Goal: Task Accomplishment & Management: Manage account settings

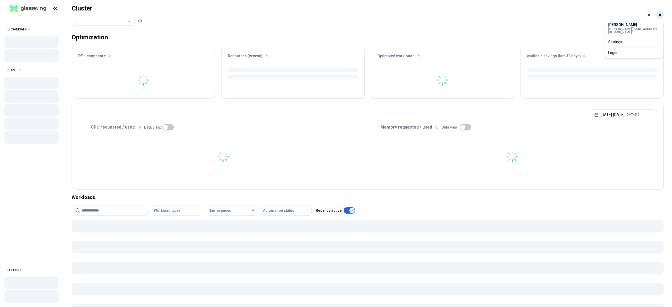
click at [660, 13] on html "ORGANISATION CLUSTER SUPPORT Cluster Toggle theme ** ORGANISATION CLUSTER Optim…" at bounding box center [336, 153] width 672 height 307
click at [633, 49] on div "Logout" at bounding box center [634, 53] width 56 height 8
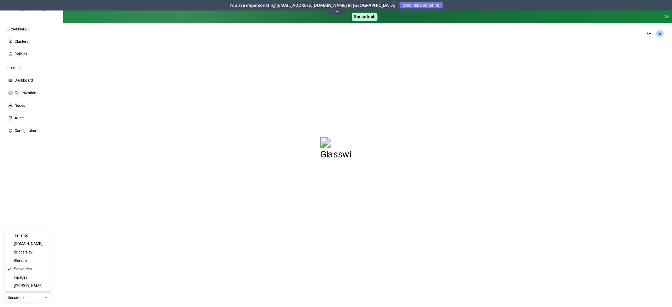
click at [22, 298] on html "ORGANISATION Clusters Policies CLUSTER Dashboard Optimization Nodes Audit Confi…" at bounding box center [336, 153] width 672 height 307
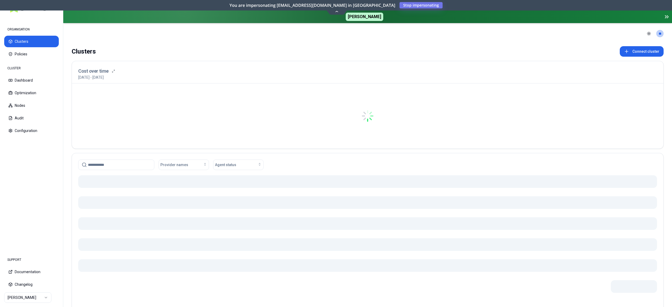
click at [166, 212] on div at bounding box center [367, 240] width 579 height 131
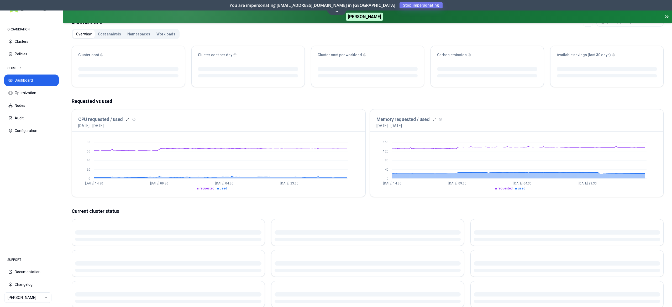
scroll to position [53, 0]
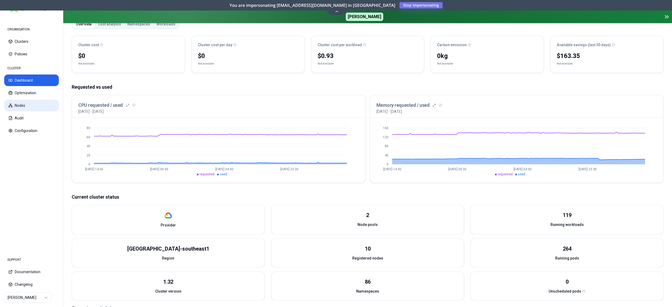
click at [25, 107] on button "Nodes" at bounding box center [31, 106] width 55 height 12
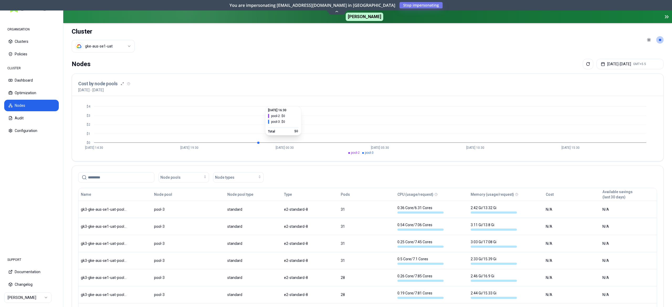
scroll to position [100, 0]
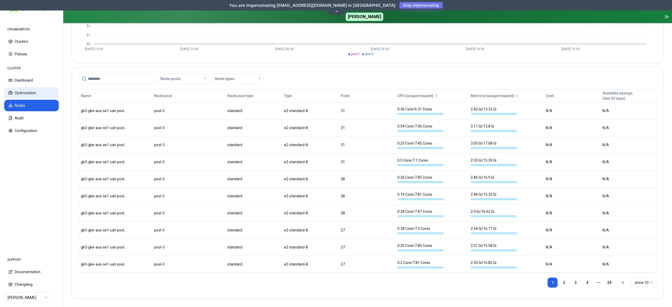
click at [33, 97] on button "Optimization" at bounding box center [31, 93] width 55 height 12
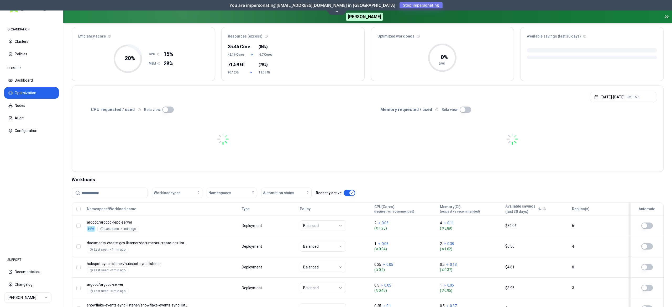
scroll to position [105, 0]
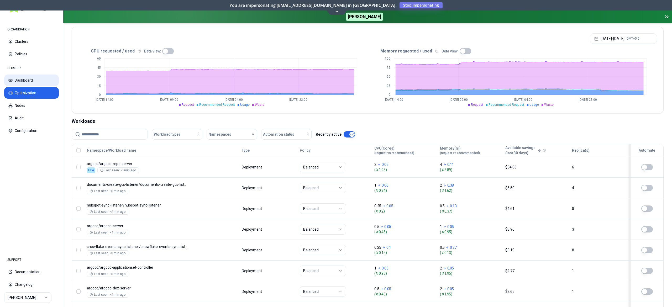
click at [27, 83] on button "Dashboard" at bounding box center [31, 81] width 55 height 12
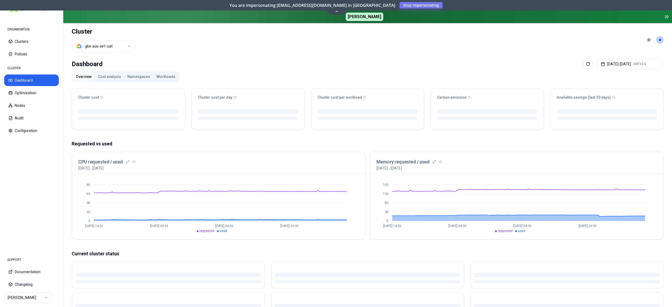
click at [160, 80] on button "Workloads" at bounding box center [165, 76] width 25 height 8
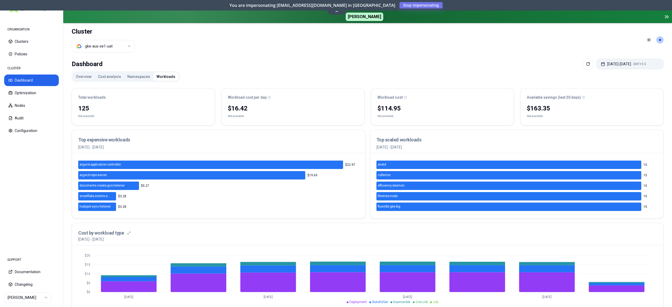
click at [610, 63] on button "[DATE] - [DATE] GMT+5.5" at bounding box center [629, 64] width 67 height 11
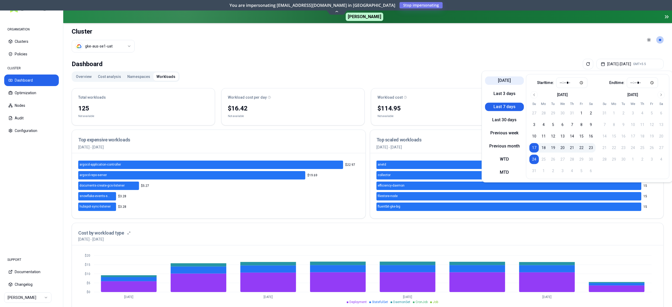
click at [506, 81] on button "[DATE]" at bounding box center [504, 80] width 39 height 8
type input "*****"
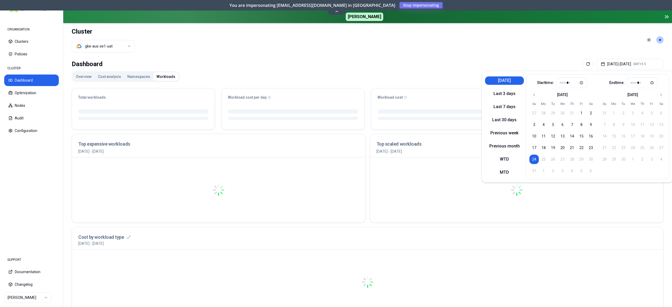
click at [481, 52] on header "Cluster gke-aus-se1-uat Toggle theme **" at bounding box center [367, 40] width 609 height 34
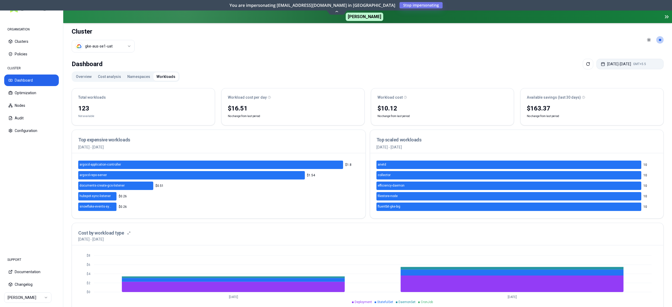
click at [606, 63] on button "[DATE] - [DATE] GMT+5.5" at bounding box center [629, 64] width 67 height 11
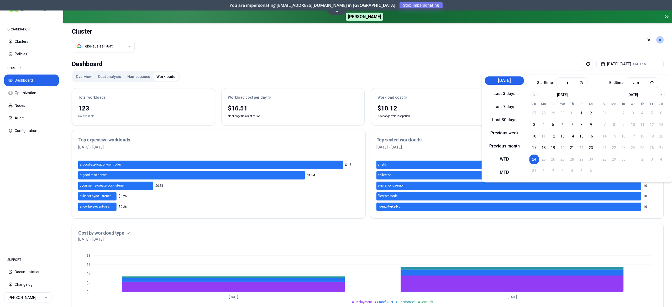
click at [504, 82] on button "[DATE]" at bounding box center [504, 80] width 39 height 8
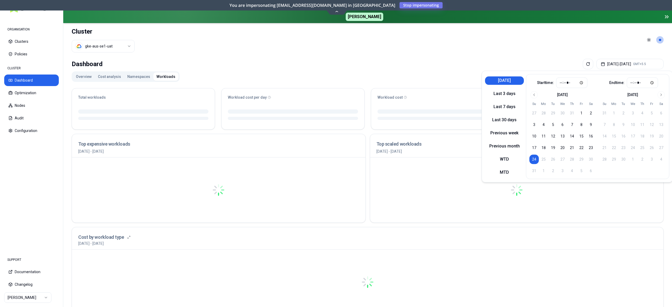
click at [504, 81] on button "[DATE]" at bounding box center [504, 80] width 39 height 8
type input "*****"
click at [474, 61] on div "Dashboard [DATE] - [DATE] GMT+5.5" at bounding box center [368, 64] width 592 height 11
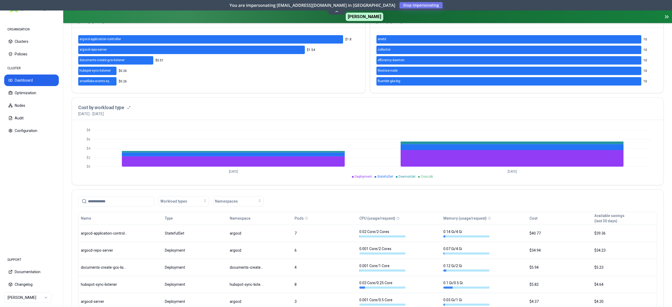
scroll to position [125, 0]
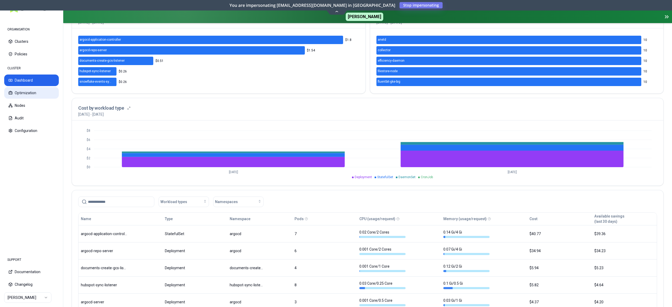
click at [39, 95] on button "Optimization" at bounding box center [31, 93] width 55 height 12
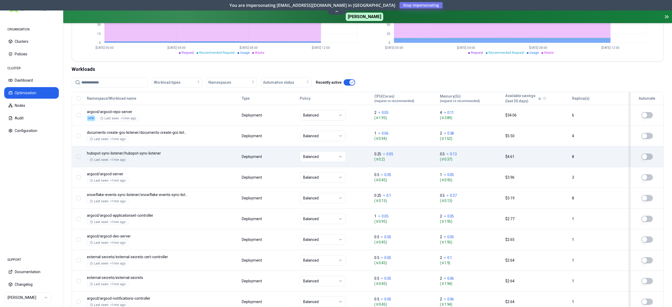
scroll to position [141, 0]
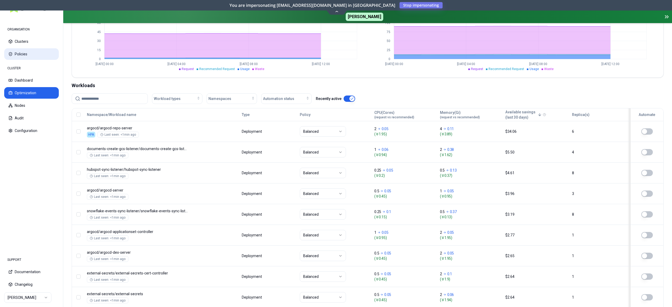
click at [29, 51] on button "Policies" at bounding box center [31, 54] width 55 height 12
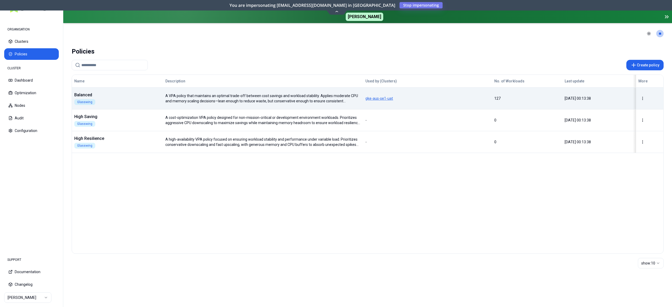
click at [132, 102] on div "Balanced Glasswing" at bounding box center [117, 98] width 91 height 13
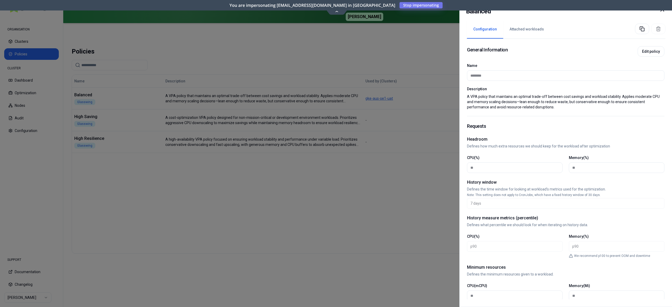
click at [663, 11] on icon at bounding box center [662, 10] width 6 height 6
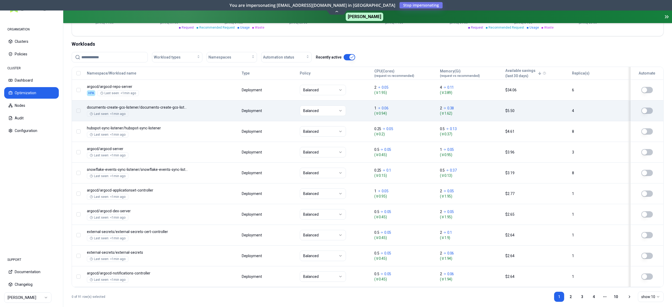
scroll to position [193, 0]
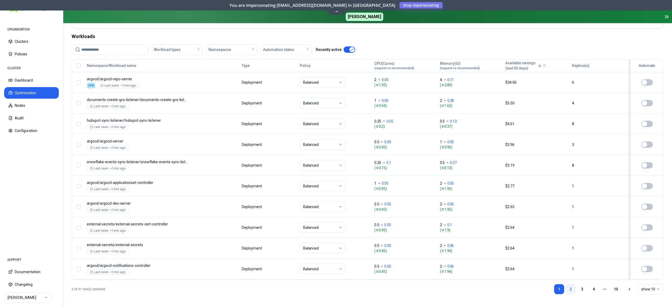
click at [570, 290] on link "2" at bounding box center [571, 289] width 11 height 11
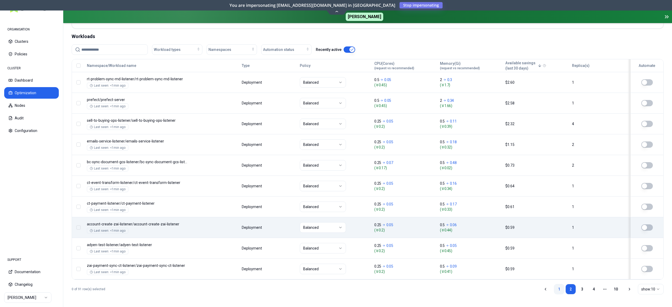
click at [558, 291] on link "1" at bounding box center [559, 289] width 11 height 11
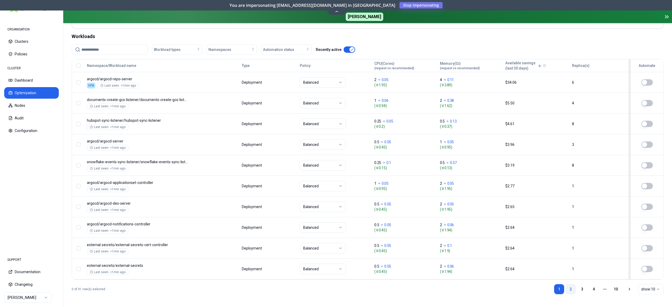
click at [570, 287] on link "2" at bounding box center [571, 289] width 11 height 11
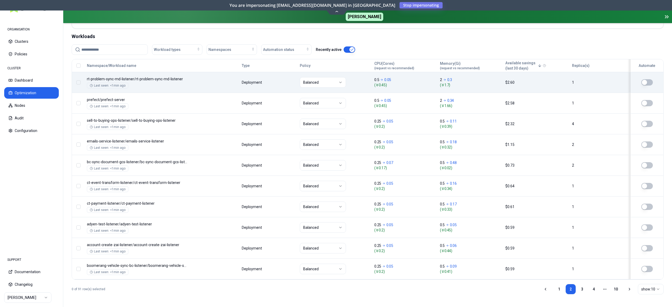
click at [201, 83] on body "ORGANISATION Clusters Policies CLUSTER Dashboard Optimization Nodes Audit Confi…" at bounding box center [336, 153] width 672 height 307
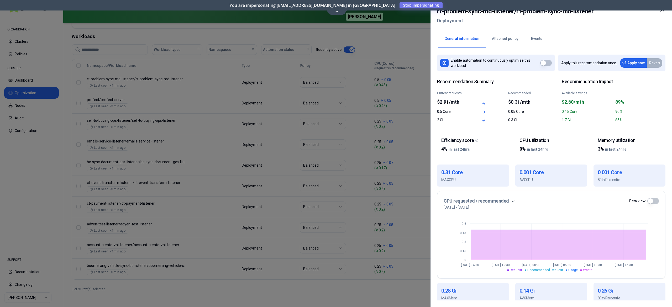
scroll to position [97, 0]
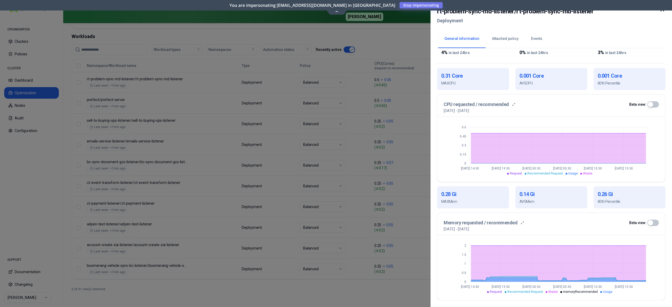
click at [184, 38] on div at bounding box center [336, 153] width 672 height 307
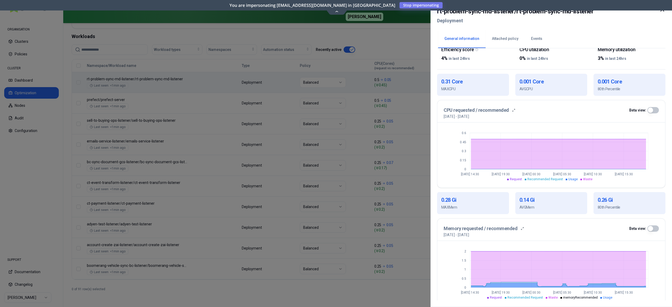
scroll to position [97, 0]
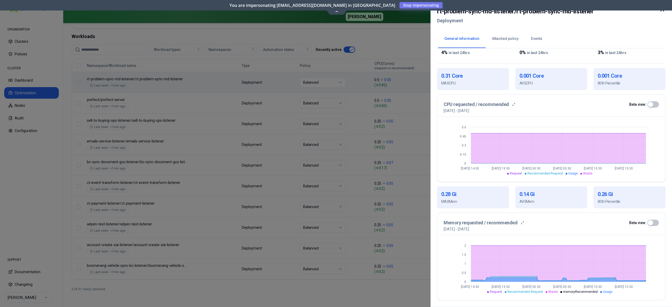
click at [380, 39] on div at bounding box center [336, 153] width 672 height 307
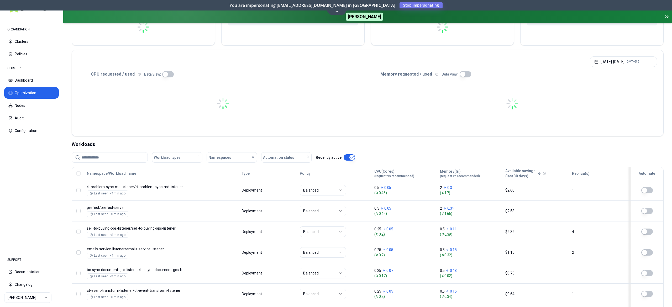
scroll to position [193, 0]
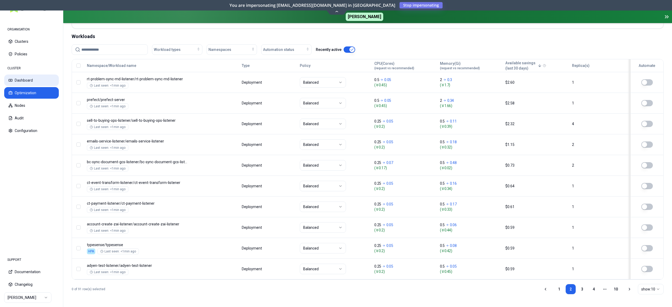
click at [21, 80] on button "Dashboard" at bounding box center [31, 81] width 55 height 12
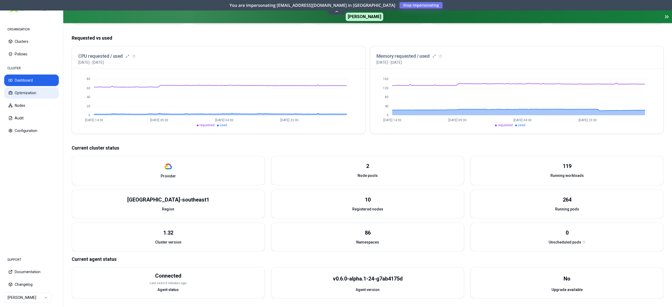
scroll to position [24, 0]
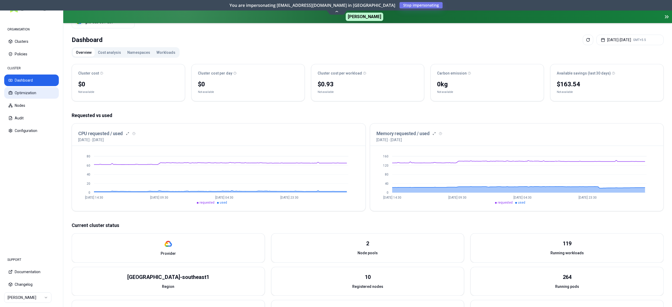
click at [30, 92] on button "Optimization" at bounding box center [31, 93] width 55 height 12
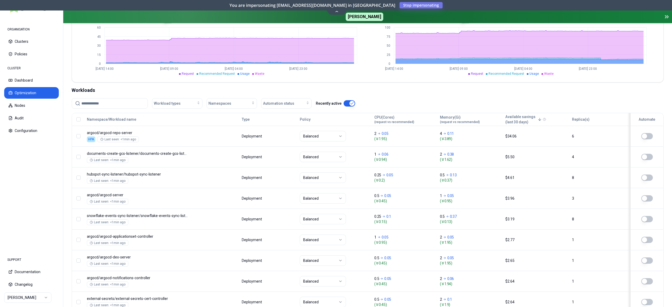
scroll to position [158, 0]
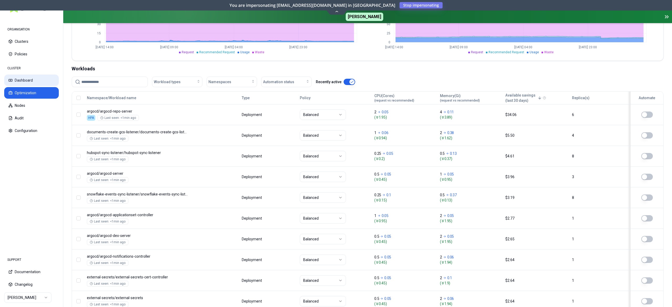
click at [33, 83] on button "Dashboard" at bounding box center [31, 81] width 55 height 12
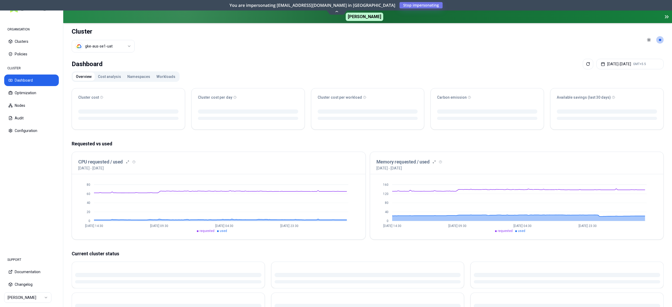
drag, startPoint x: 164, startPoint y: 78, endPoint x: 157, endPoint y: 102, distance: 25.2
click at [165, 78] on button "Workloads" at bounding box center [165, 76] width 25 height 8
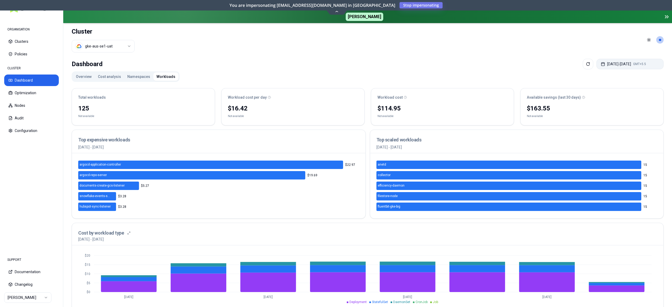
click at [618, 64] on button "[DATE] - [DATE] GMT+5.5" at bounding box center [629, 64] width 67 height 11
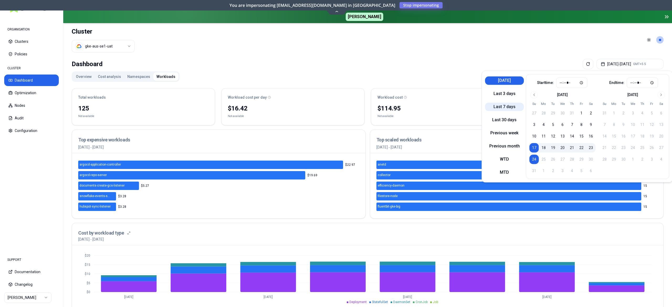
click at [510, 108] on button "Last 7 days" at bounding box center [504, 107] width 39 height 8
type input "*****"
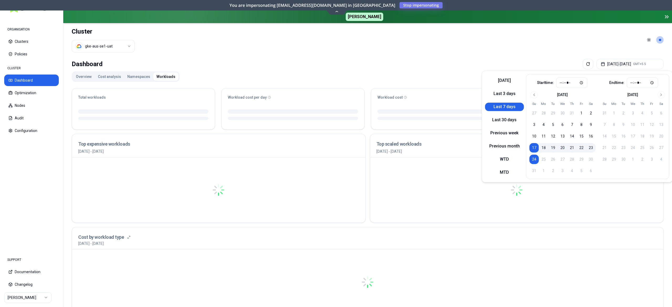
click at [467, 59] on div "Dashboard [DATE] - [DATE] GMT+5.5" at bounding box center [368, 64] width 592 height 11
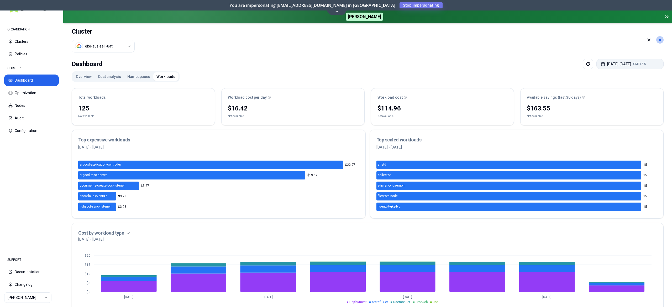
click at [629, 67] on button "[DATE] - [DATE] GMT+5.5" at bounding box center [629, 64] width 67 height 11
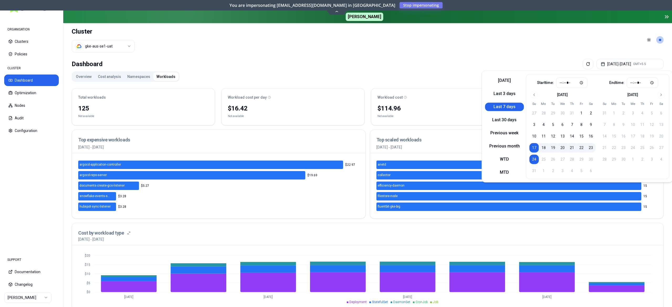
click at [482, 74] on div "[DATE] Last 3 days Last 7 days Last 30 days Previous week Previous month WTD MT…" at bounding box center [577, 127] width 191 height 112
click at [509, 98] on div "[DATE] Last 3 days Last 7 days Last 30 days Previous week Previous month WTD MTD" at bounding box center [504, 126] width 39 height 105
click at [507, 97] on button "Last 3 days" at bounding box center [504, 94] width 39 height 8
type input "*****"
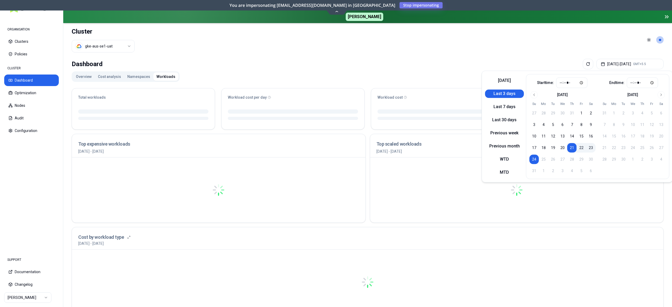
click at [482, 62] on div "Dashboard [DATE] - [DATE] GMT+5.5" at bounding box center [368, 64] width 592 height 11
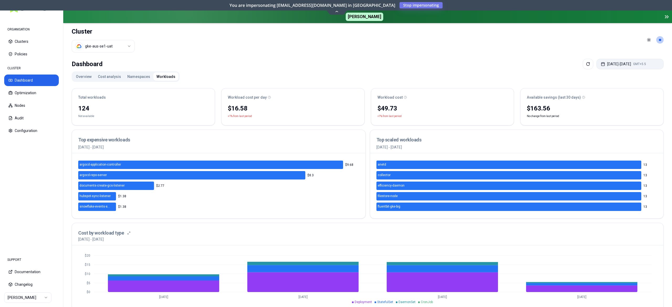
click at [635, 66] on button "[DATE] - [DATE] GMT+5.5" at bounding box center [629, 64] width 67 height 11
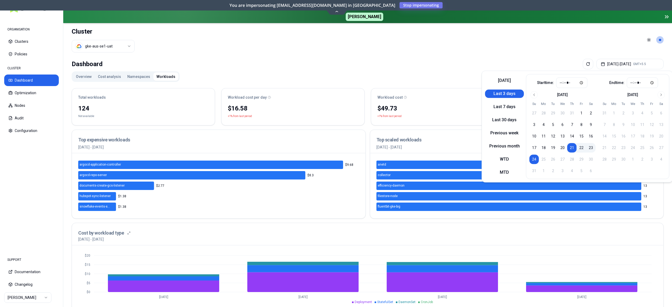
drag, startPoint x: 505, startPoint y: 106, endPoint x: 468, endPoint y: 77, distance: 47.5
click at [505, 106] on button "Last 7 days" at bounding box center [504, 107] width 39 height 8
type input "*****"
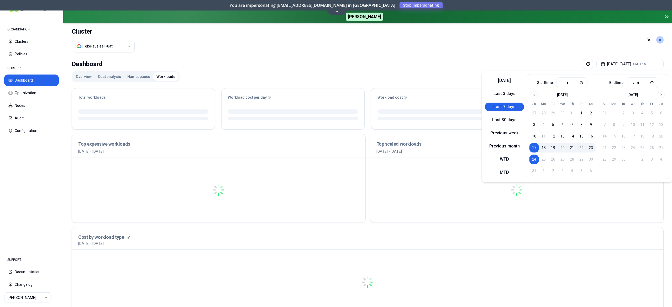
click at [465, 60] on div "Dashboard [DATE] - [DATE] GMT+5.5" at bounding box center [368, 64] width 592 height 11
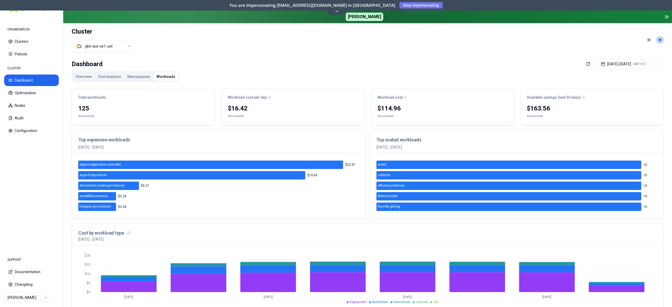
click at [130, 44] on html "ORGANISATION Clusters Policies CLUSTER Dashboard Optimization Nodes Audit Confi…" at bounding box center [336, 153] width 672 height 307
click at [80, 77] on button "Overview" at bounding box center [84, 76] width 22 height 8
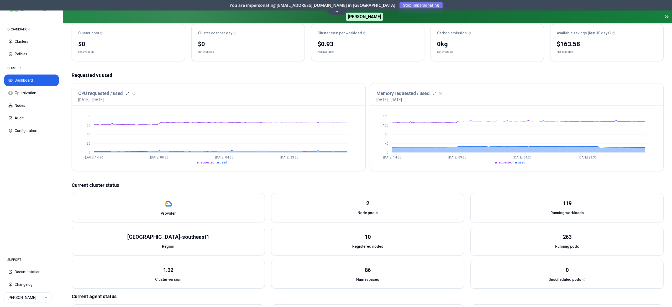
scroll to position [50, 0]
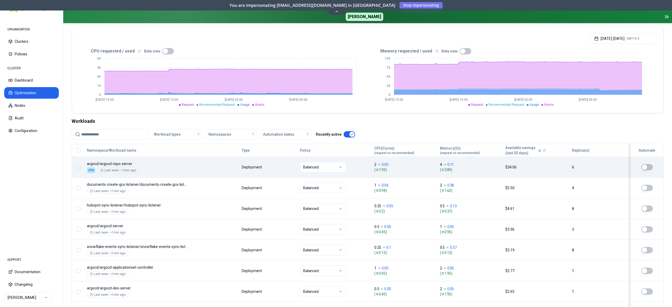
scroll to position [158, 0]
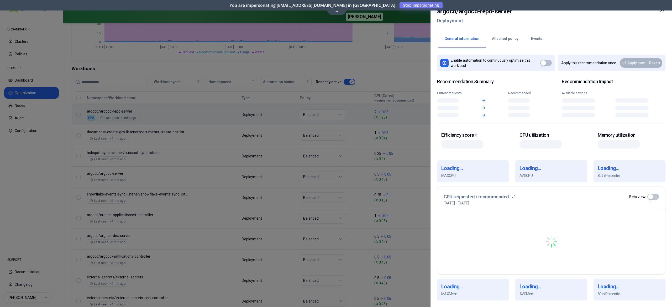
click at [198, 113] on body "ORGANISATION Clusters Policies CLUSTER Dashboard Optimization Nodes Audit Confi…" at bounding box center [336, 153] width 672 height 307
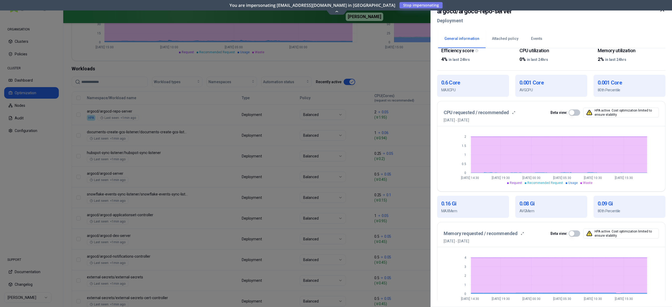
scroll to position [103, 0]
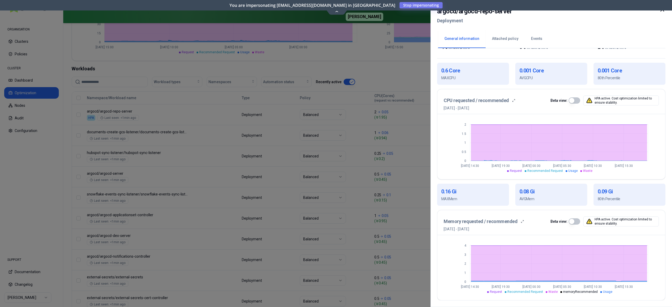
click at [574, 101] on button "button" at bounding box center [575, 100] width 12 height 6
click at [179, 165] on div at bounding box center [336, 153] width 672 height 307
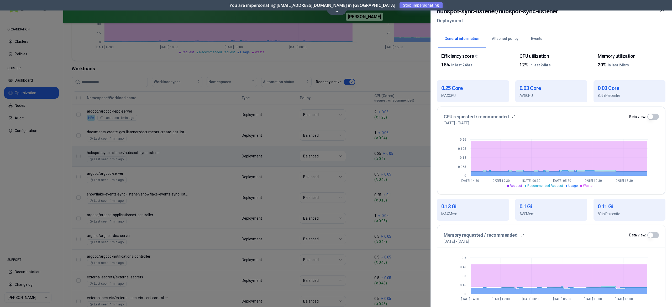
scroll to position [97, 0]
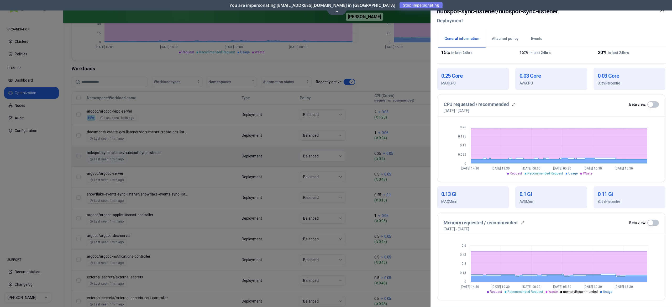
click at [652, 105] on button "button" at bounding box center [653, 104] width 12 height 6
click at [656, 221] on button "button" at bounding box center [653, 223] width 12 height 6
click at [35, 191] on div at bounding box center [336, 153] width 672 height 307
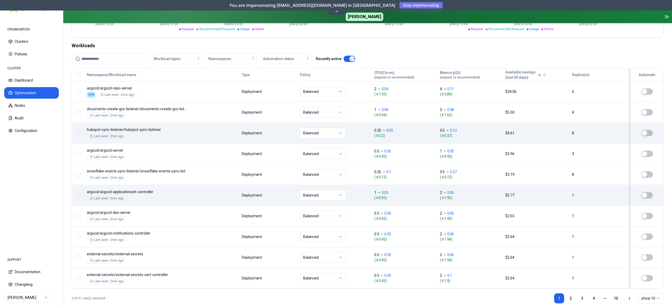
scroll to position [193, 0]
